Goal: Task Accomplishment & Management: Manage account settings

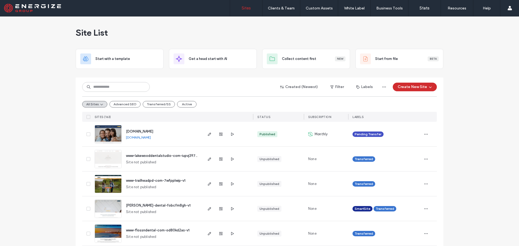
click at [87, 117] on span at bounding box center [89, 117] width 4 height 4
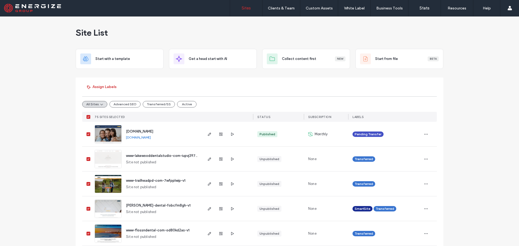
click at [87, 117] on icon at bounding box center [88, 117] width 2 height 2
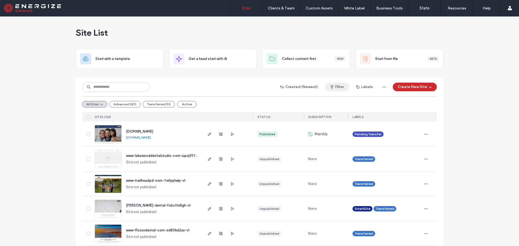
click at [334, 90] on button "Filter" at bounding box center [337, 87] width 24 height 9
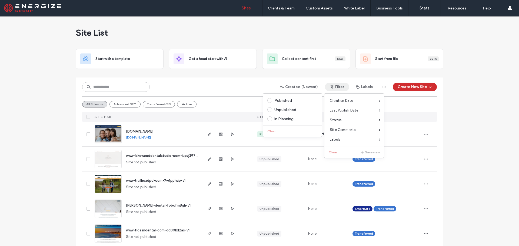
click at [209, 90] on div "Created (Newest) Filter Labels Create New Site" at bounding box center [259, 87] width 355 height 10
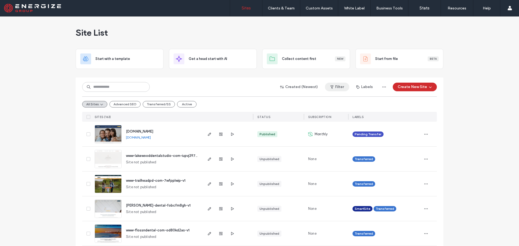
click at [330, 86] on icon "button" at bounding box center [332, 87] width 4 height 4
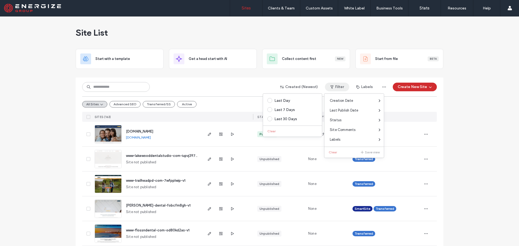
click at [225, 87] on div "Created (Newest) Filter Labels Create New Site" at bounding box center [259, 87] width 355 height 10
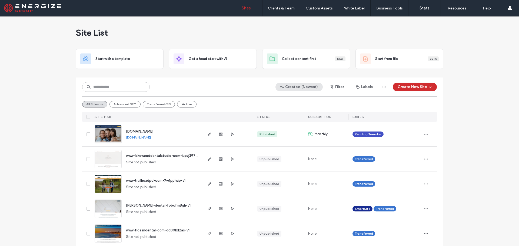
click at [303, 89] on button "Created (Newest)" at bounding box center [299, 87] width 47 height 9
click at [246, 90] on div "Created (Newest) Filter Labels Create New Site" at bounding box center [259, 87] width 355 height 10
click at [264, 115] on span "STATUS" at bounding box center [263, 117] width 13 height 4
click at [263, 117] on span "STATUS" at bounding box center [263, 117] width 13 height 4
click at [359, 89] on icon "button" at bounding box center [358, 87] width 4 height 4
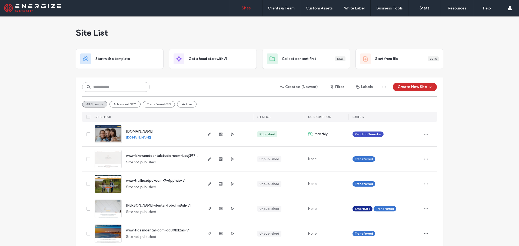
click at [308, 100] on div "All Sites Advanced SEO Transferred/SS Active" at bounding box center [259, 104] width 355 height 15
click at [333, 89] on span "button" at bounding box center [332, 87] width 5 height 8
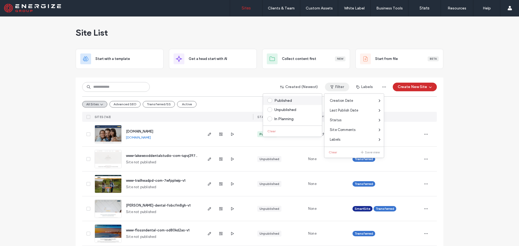
click at [268, 100] on span at bounding box center [269, 100] width 5 height 5
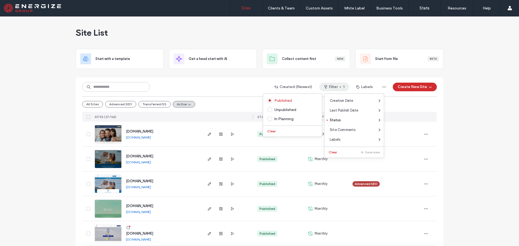
click at [237, 83] on div "Created (Newest) Filter 1 Labels Create New Site" at bounding box center [259, 87] width 355 height 10
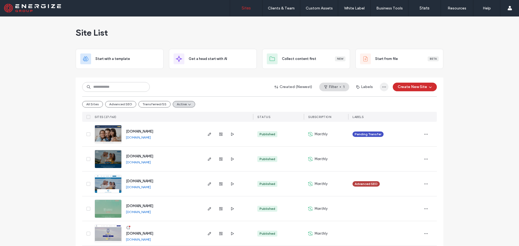
click at [382, 88] on icon "button" at bounding box center [384, 87] width 4 height 4
drag, startPoint x: 272, startPoint y: 100, endPoint x: 321, endPoint y: 96, distance: 48.5
click at [273, 100] on div "All Sites Advanced SEO Transferred/SS Active" at bounding box center [259, 104] width 355 height 15
click at [332, 90] on button "Filter 1" at bounding box center [334, 87] width 30 height 9
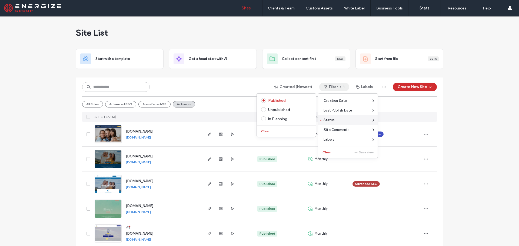
click at [327, 121] on span "Status" at bounding box center [329, 120] width 11 height 5
click at [262, 102] on span at bounding box center [263, 100] width 5 height 5
click at [264, 132] on button "Clear" at bounding box center [266, 131] width 14 height 6
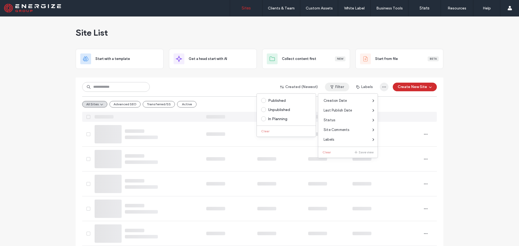
click at [384, 88] on icon "button" at bounding box center [384, 87] width 4 height 4
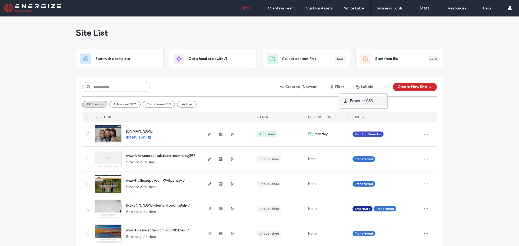
click at [354, 101] on span "Export to CSV" at bounding box center [362, 100] width 24 height 5
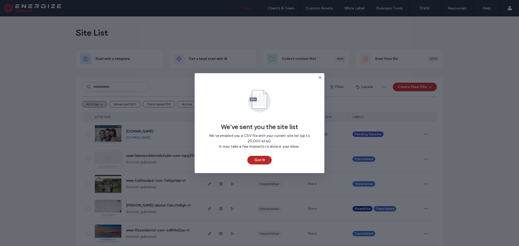
click at [257, 161] on button "Got It" at bounding box center [259, 160] width 24 height 9
